Goal: Transaction & Acquisition: Purchase product/service

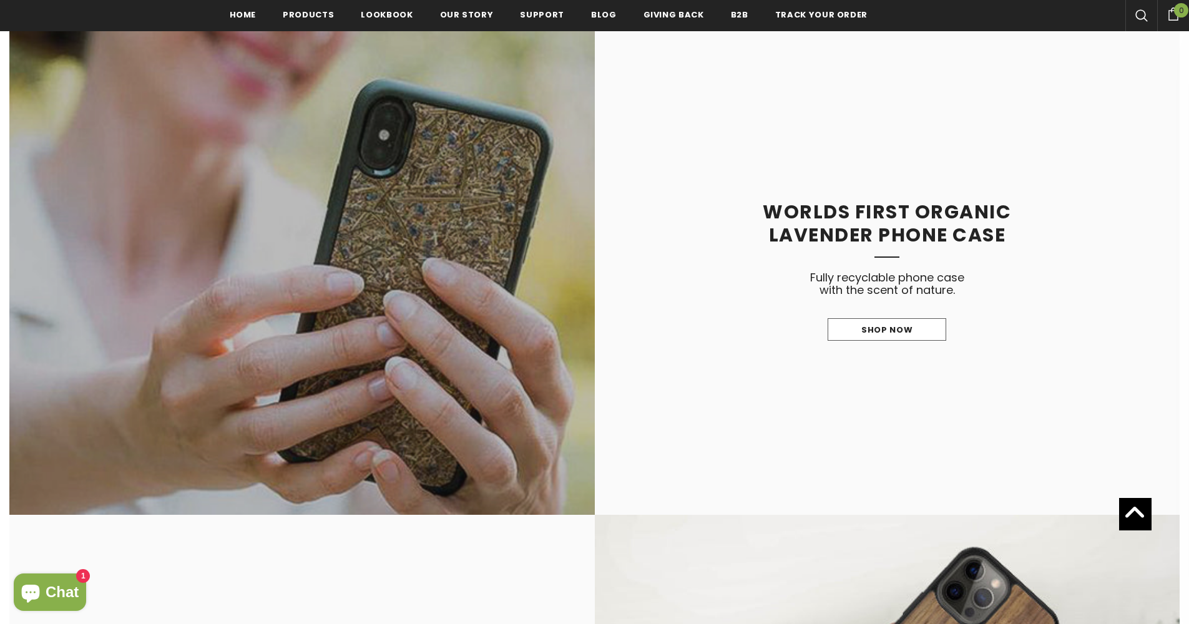
scroll to position [497, 0]
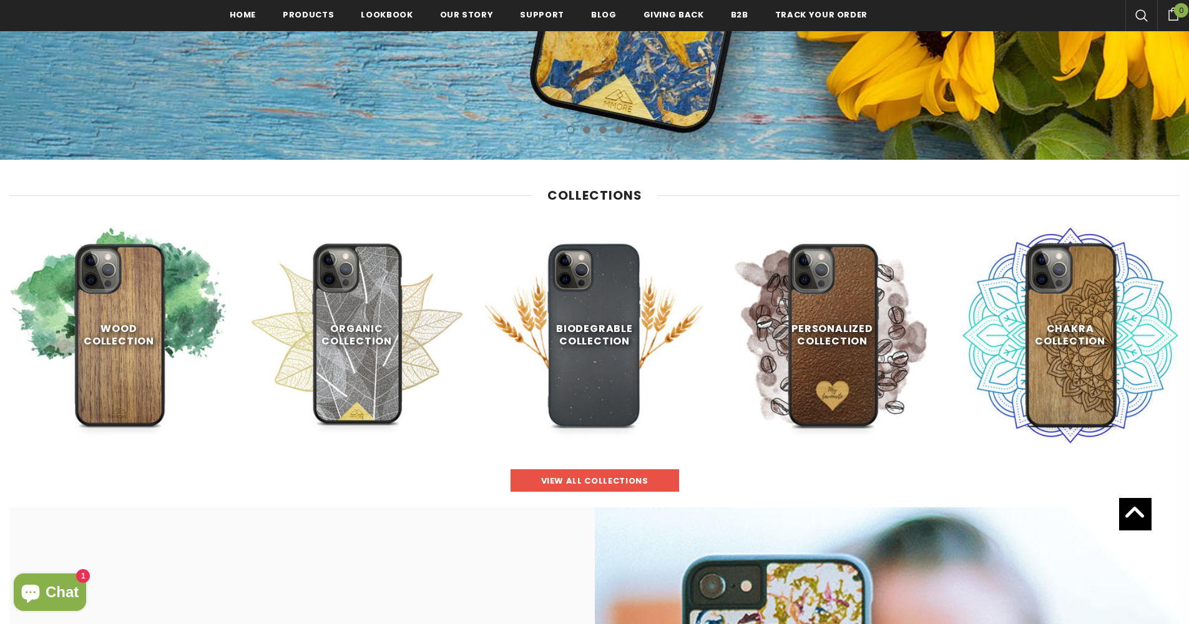
click at [551, 480] on span "view all collections" at bounding box center [594, 481] width 107 height 12
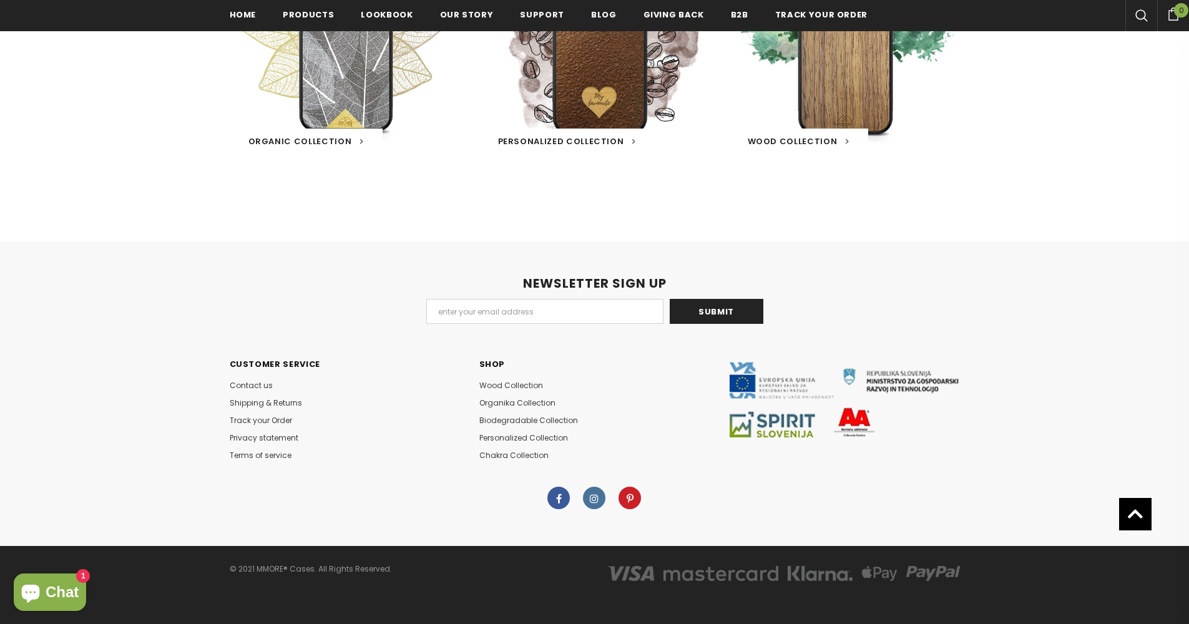
scroll to position [281, 0]
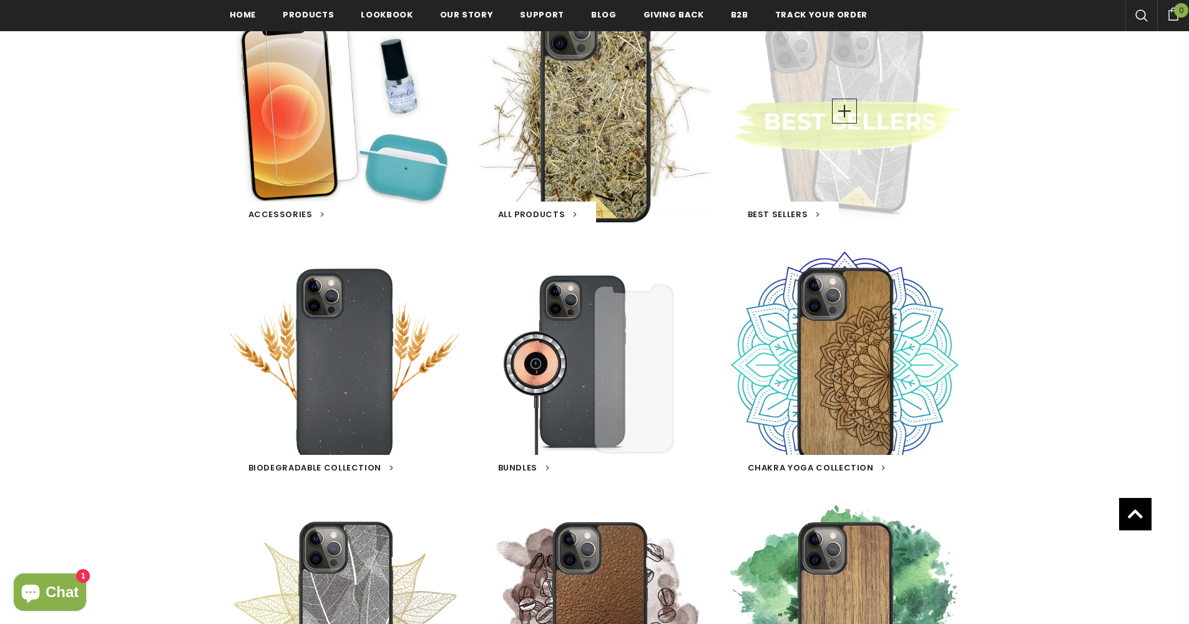
click at [902, 120] on div "Best Sellers 21 products" at bounding box center [844, 111] width 231 height 231
click at [847, 111] on link at bounding box center [844, 111] width 25 height 25
